Goal: Transaction & Acquisition: Purchase product/service

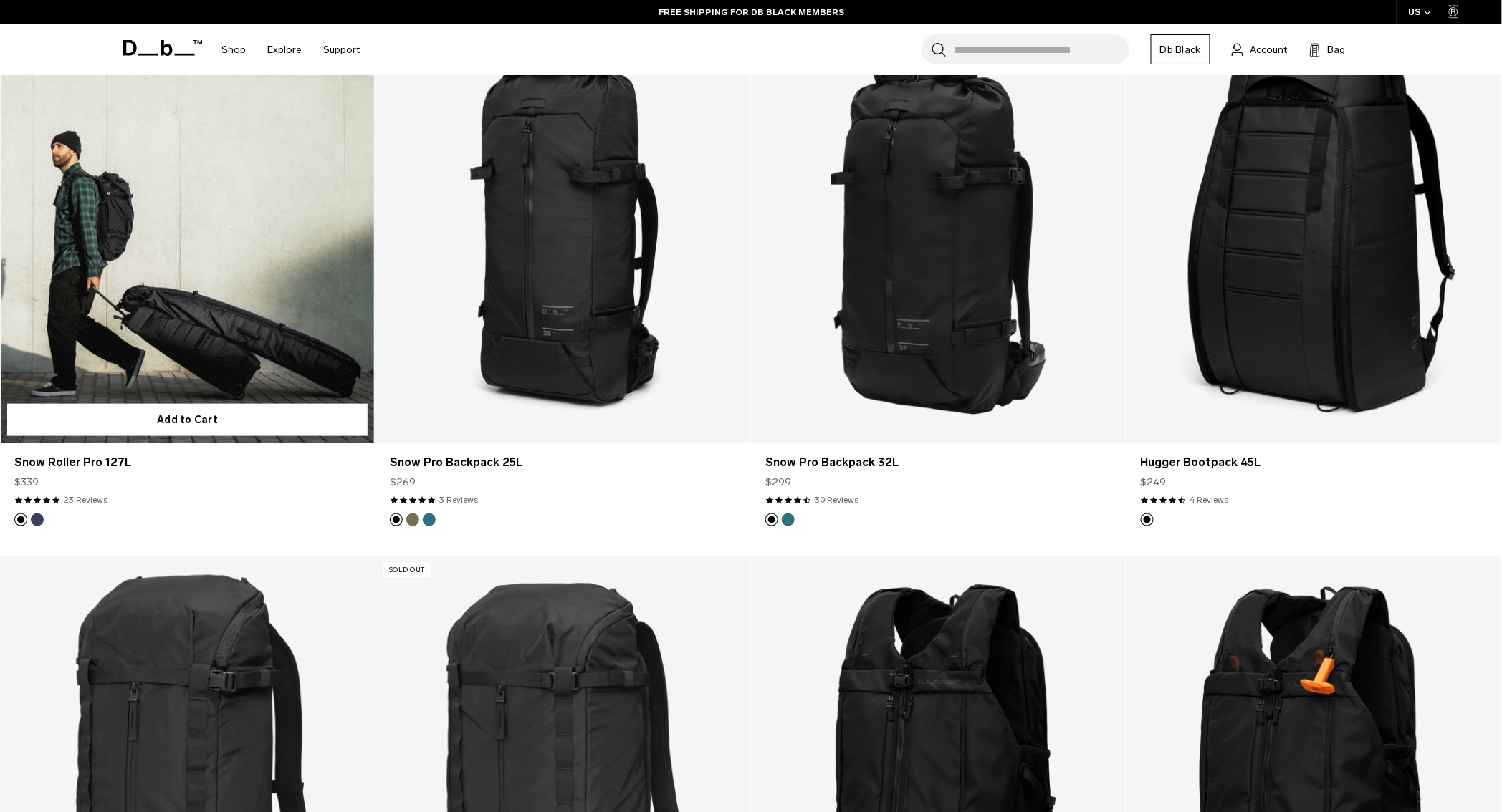
scroll to position [394, 0]
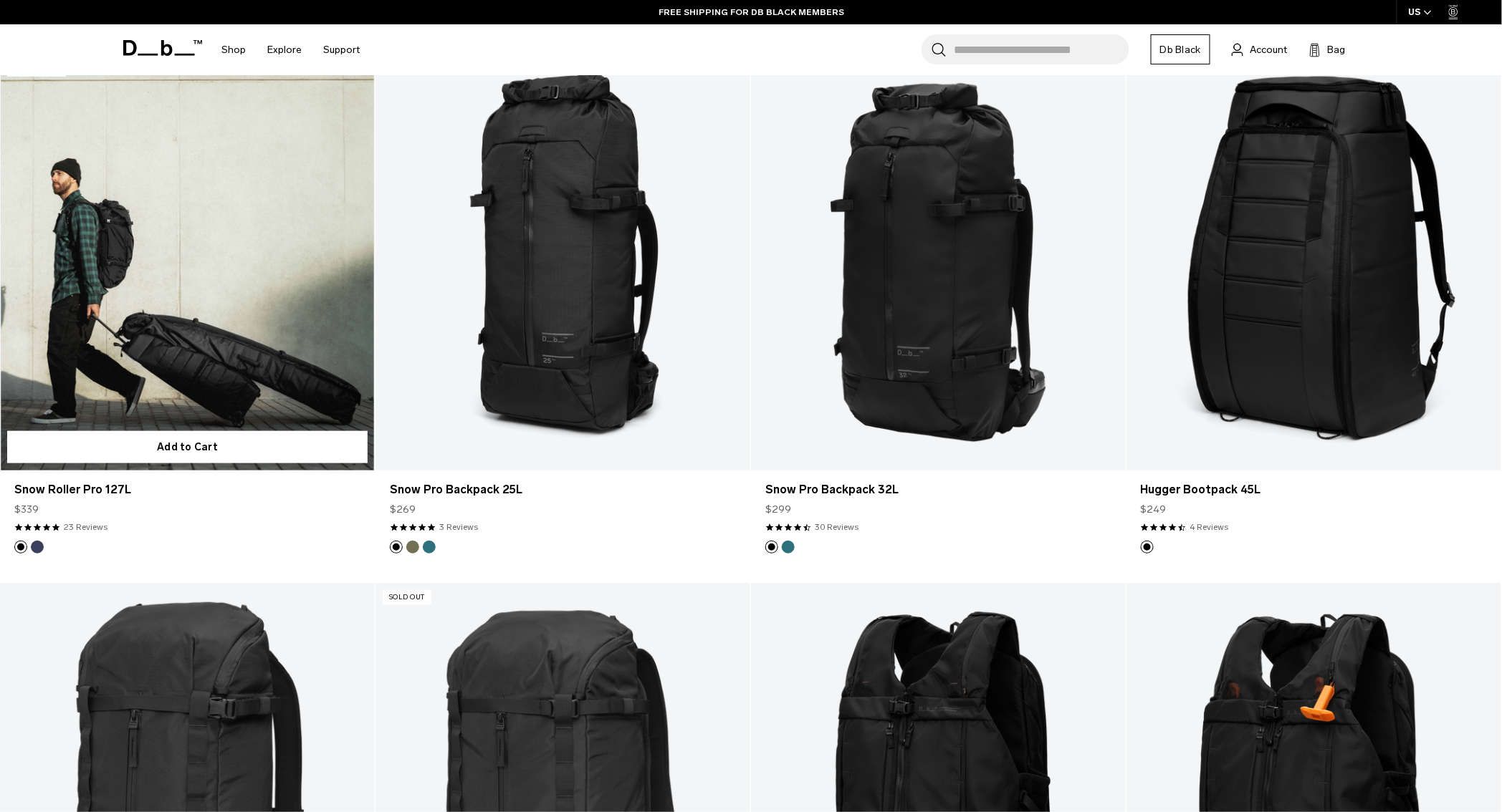
click at [158, 378] on link "Snow Roller Pro 127L" at bounding box center [188, 262] width 375 height 416
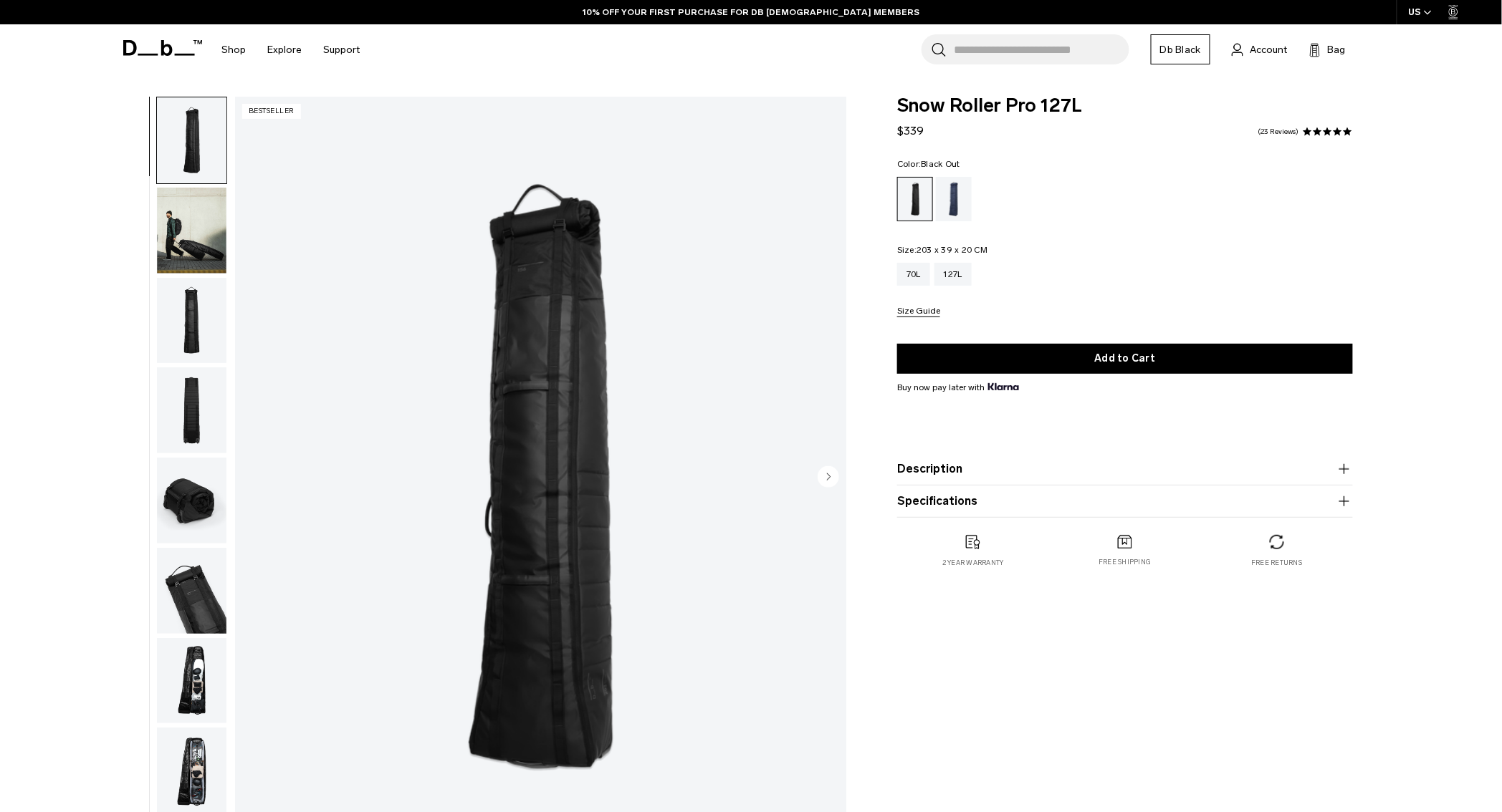
click at [202, 491] on img "button" at bounding box center [192, 501] width 69 height 86
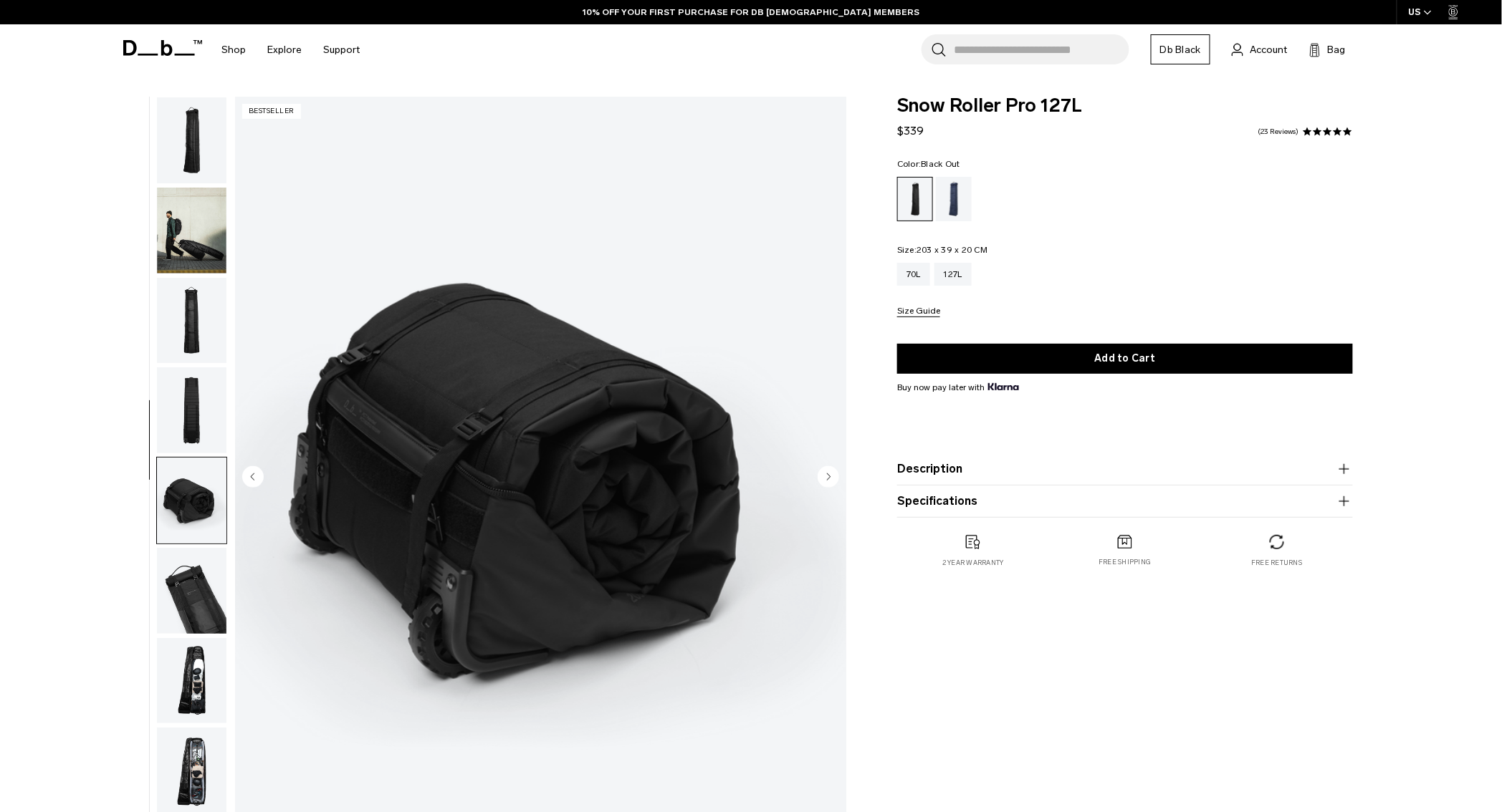
scroll to position [134, 0]
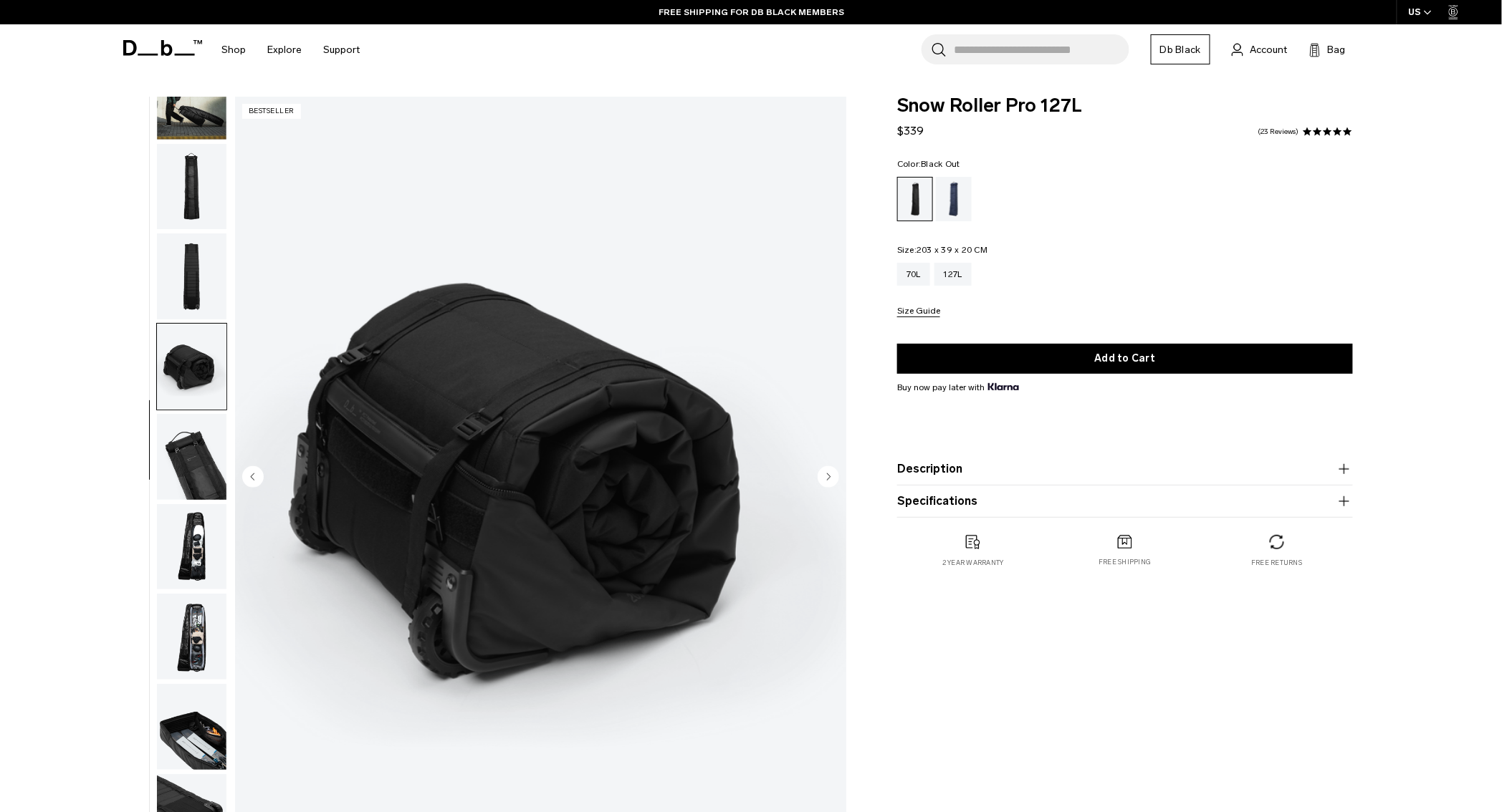
click at [203, 292] on img "button" at bounding box center [192, 277] width 69 height 86
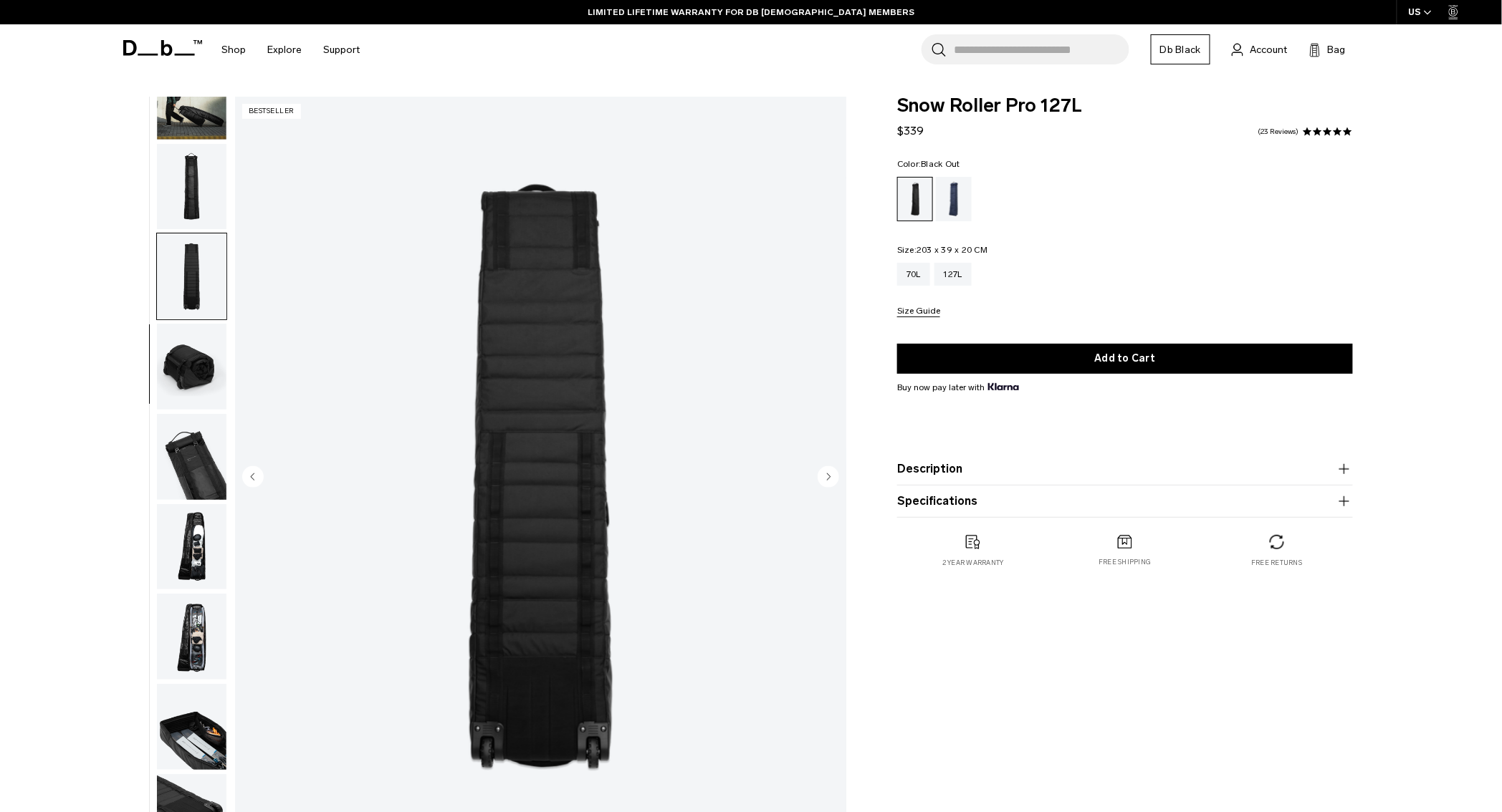
click at [188, 184] on img "button" at bounding box center [192, 187] width 69 height 86
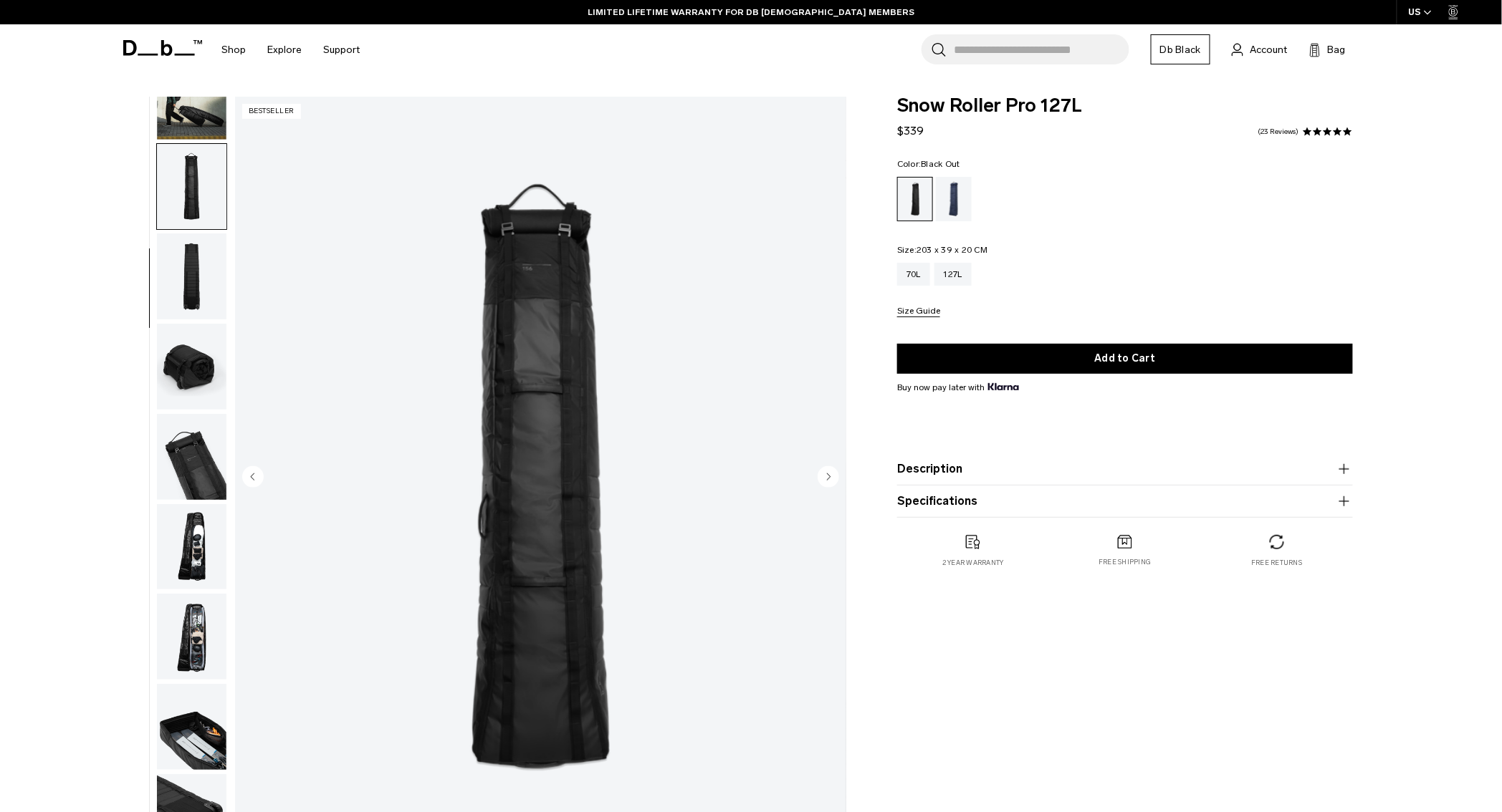
click at [176, 380] on img "button" at bounding box center [192, 367] width 69 height 86
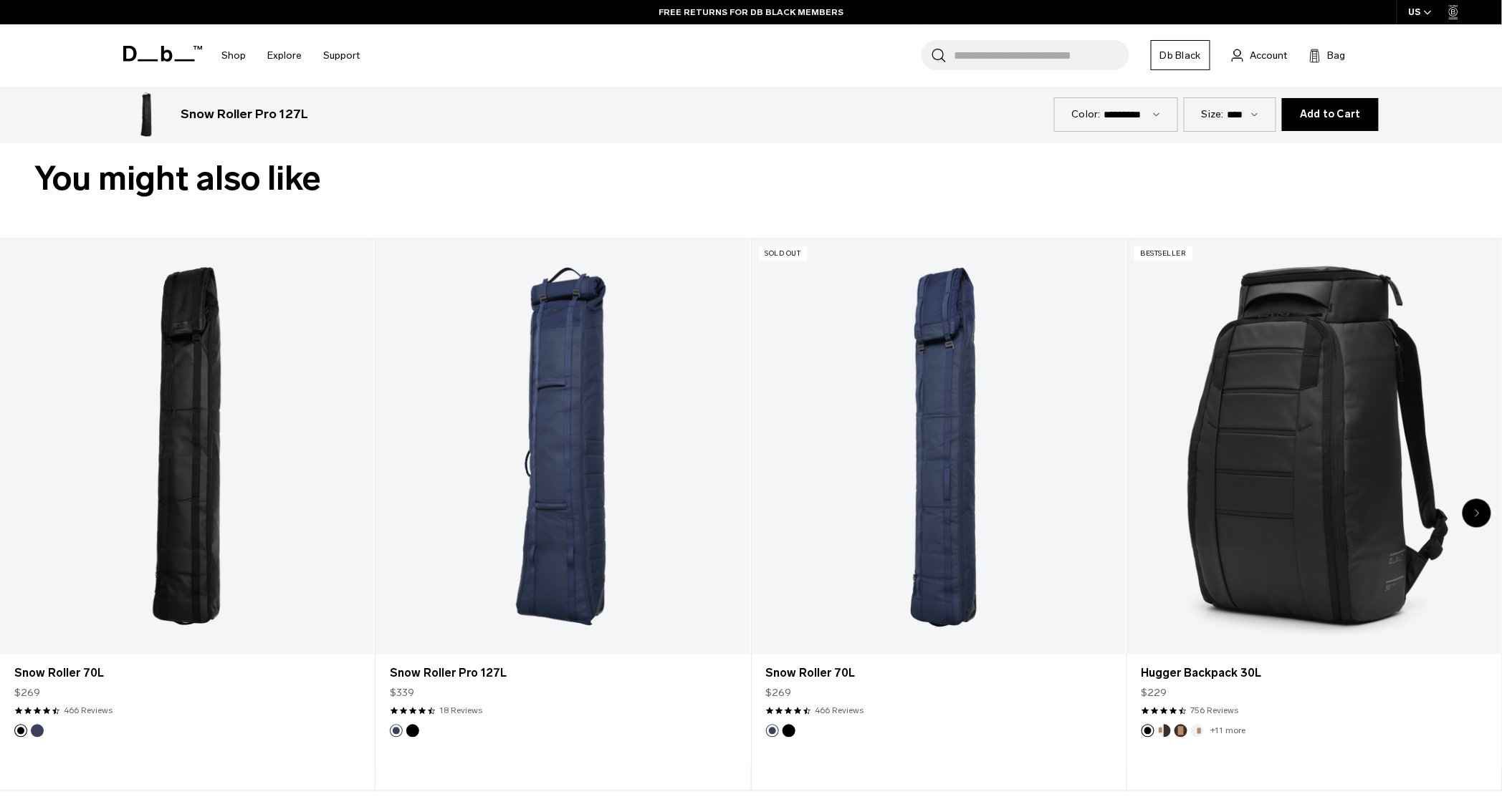
scroll to position [748, 0]
